Goal: Information Seeking & Learning: Learn about a topic

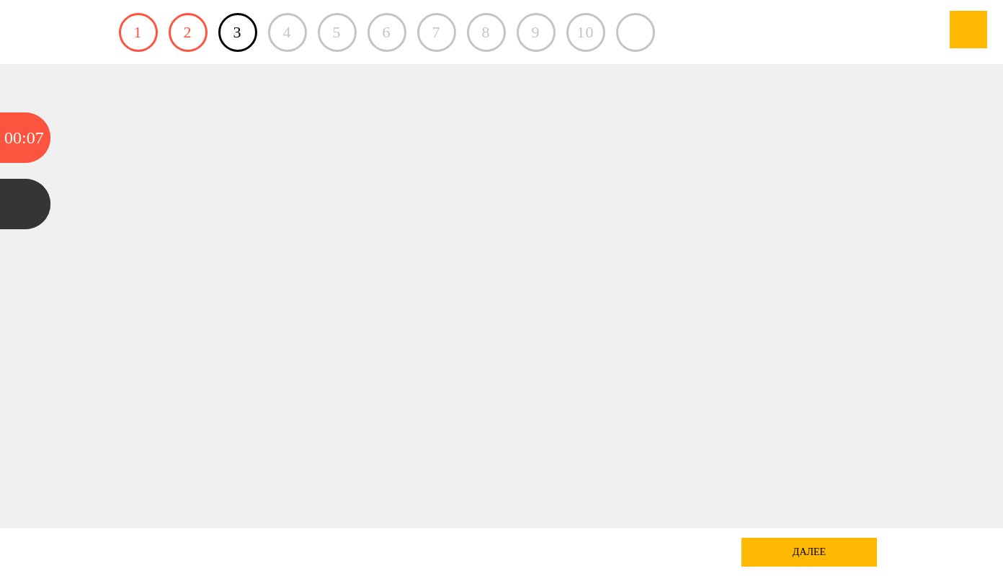
click at [823, 551] on div "далее" at bounding box center [808, 551] width 135 height 29
click at [815, 550] on div "далее" at bounding box center [808, 551] width 135 height 29
click at [828, 452] on div at bounding box center [501, 296] width 903 height 464
click at [135, 43] on link "1" at bounding box center [138, 32] width 39 height 39
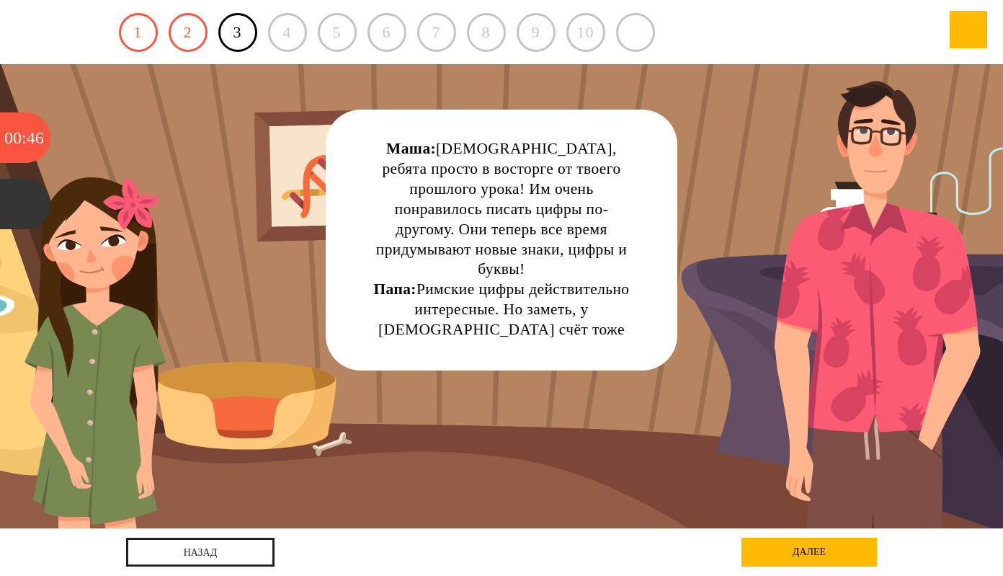
click at [803, 545] on div "далее" at bounding box center [808, 551] width 135 height 29
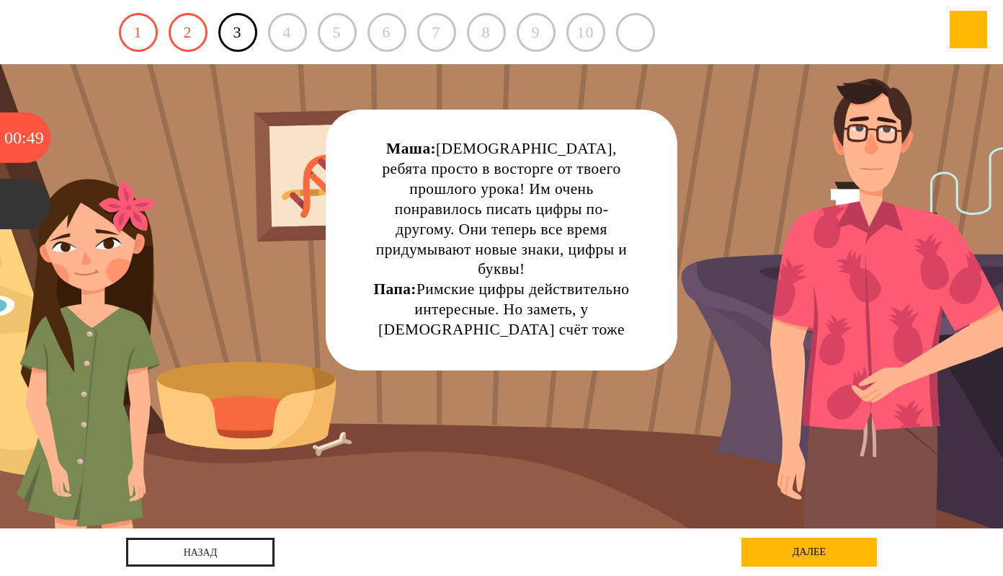
click at [808, 552] on div "далее" at bounding box center [808, 551] width 135 height 29
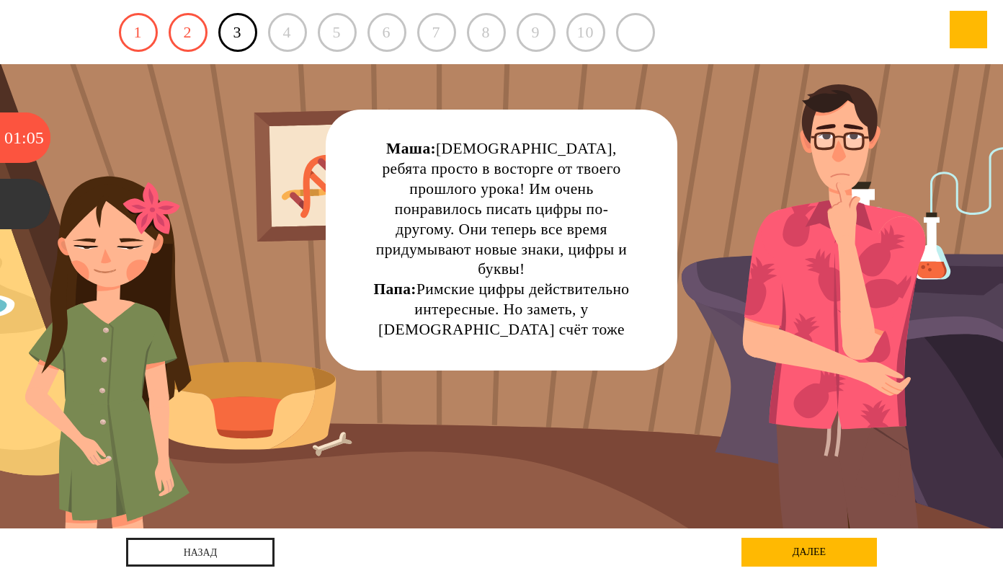
click at [798, 107] on div "Маша: Папа, ребята просто в восторге от твоего прошлого урока! Им очень понрави…" at bounding box center [501, 296] width 903 height 464
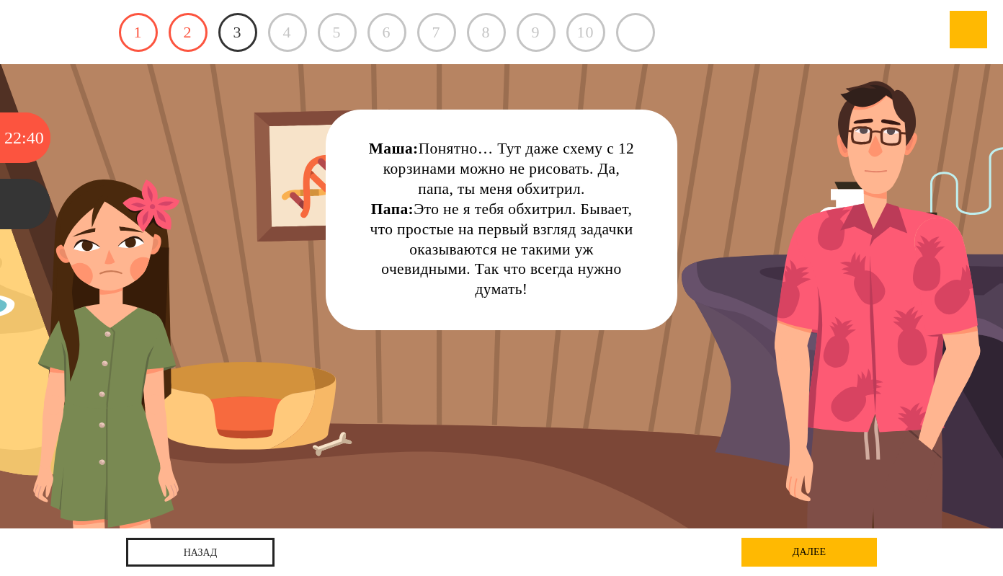
click at [242, 32] on link "3" at bounding box center [237, 32] width 39 height 39
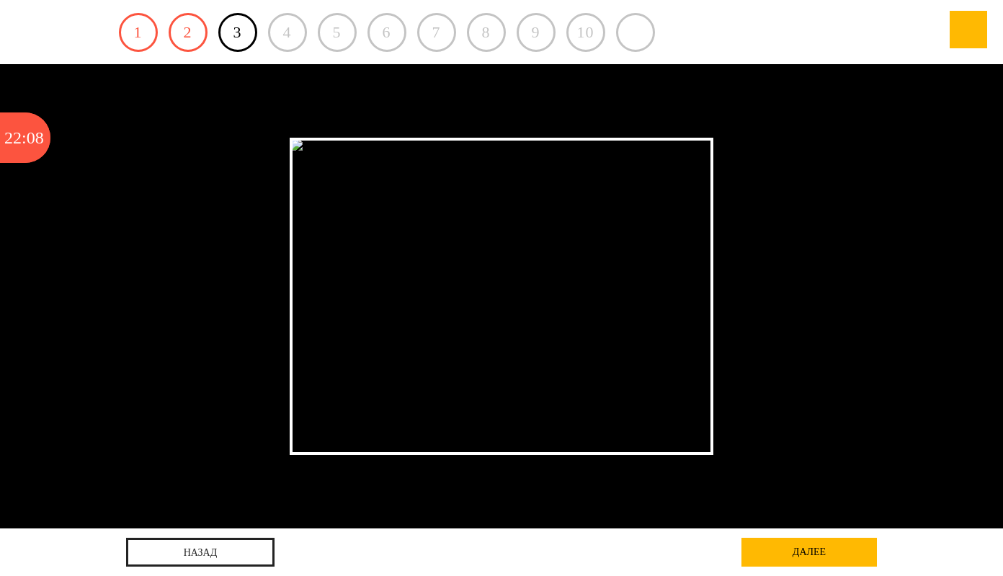
click at [344, 213] on img at bounding box center [501, 296] width 423 height 317
click at [403, 217] on img at bounding box center [501, 296] width 423 height 317
click at [349, 219] on img at bounding box center [501, 296] width 423 height 317
click at [299, 148] on img at bounding box center [501, 296] width 423 height 317
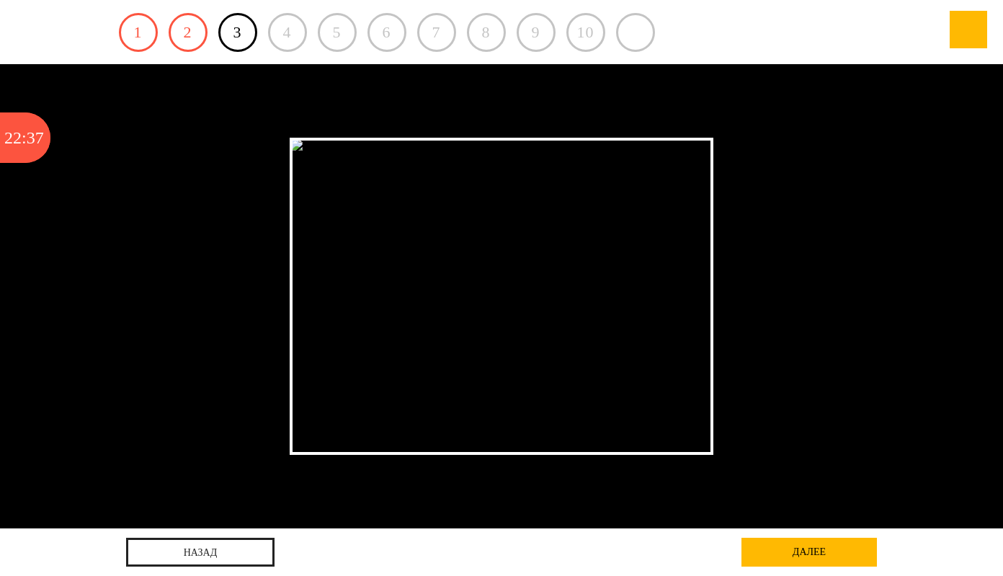
click at [299, 148] on img at bounding box center [501, 296] width 423 height 317
click at [377, 300] on img at bounding box center [501, 296] width 423 height 317
click at [314, 149] on img at bounding box center [302, 144] width 24 height 12
